Goal: Task Accomplishment & Management: Use online tool/utility

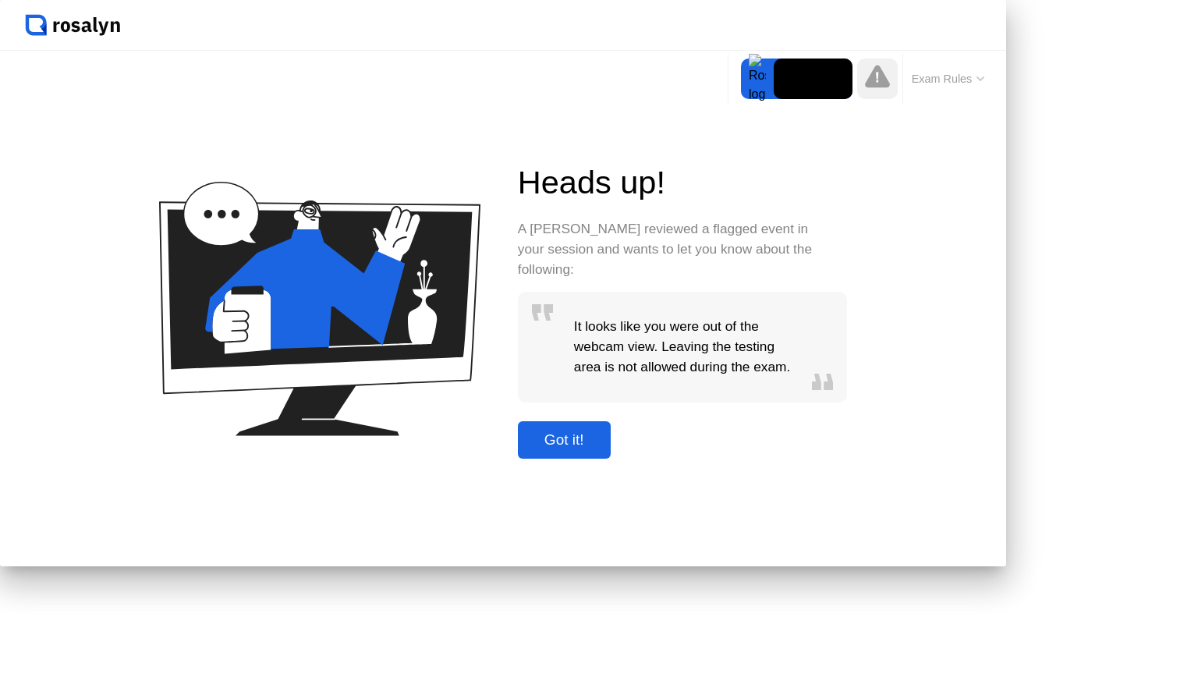
click at [606, 448] on div "Got it!" at bounding box center [563, 439] width 83 height 17
